Goal: Complete application form: Complete application form

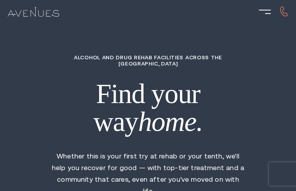
type input "BGupmNMZQx"
type input "lywCguzQwpnvOEt"
type input "yRnPeFQgV"
type input "CWCdtxjQ"
type input "XWUaSklS"
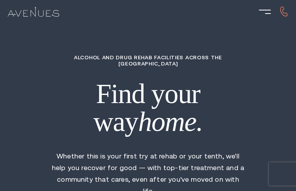
type input "5562757126"
type input "[EMAIL_ADDRESS][DOMAIN_NAME]"
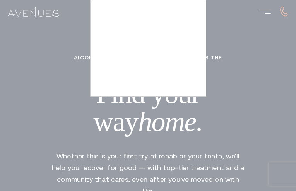
type input "ZgVIOVdo"
type input "9081310000"
type input "[EMAIL_ADDRESS][DOMAIN_NAME]"
type input "ubiRELHtGzSG"
radio input "true"
